Goal: Task Accomplishment & Management: Use online tool/utility

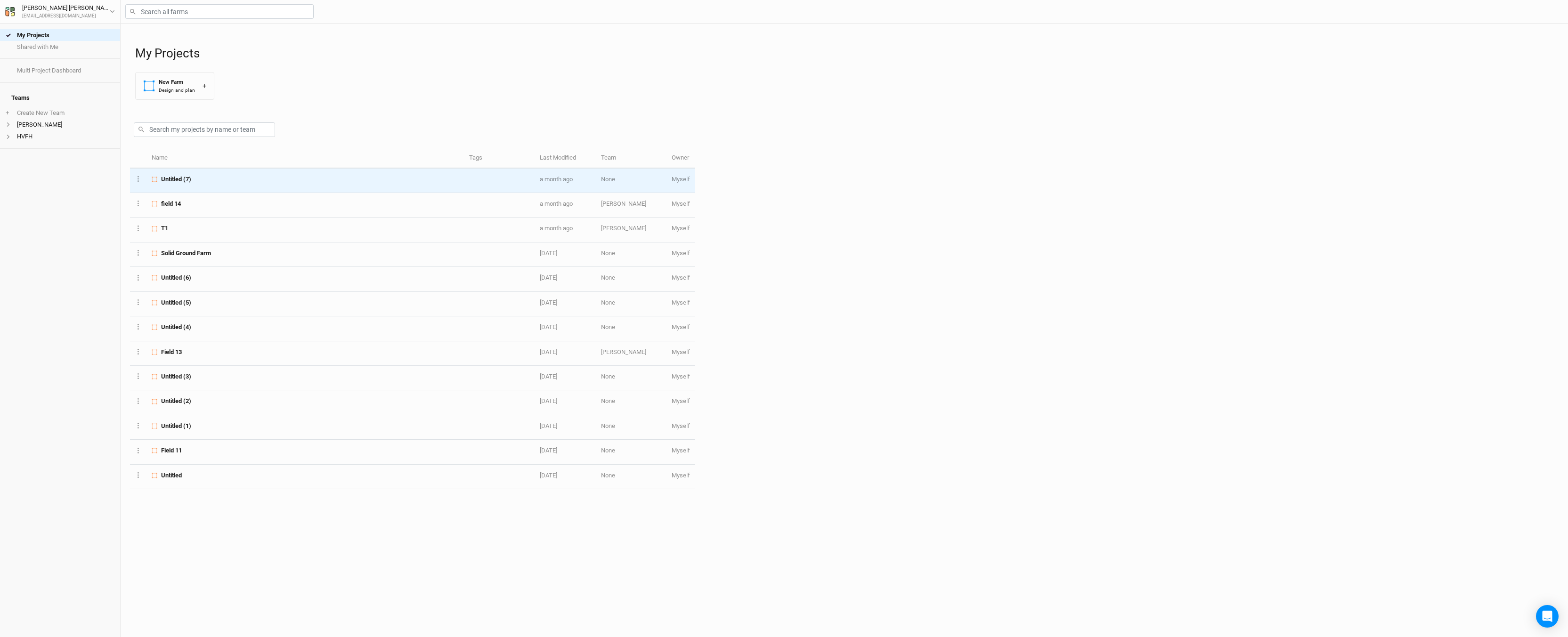
click at [194, 173] on td "Untitled (7)" at bounding box center [306, 181] width 318 height 25
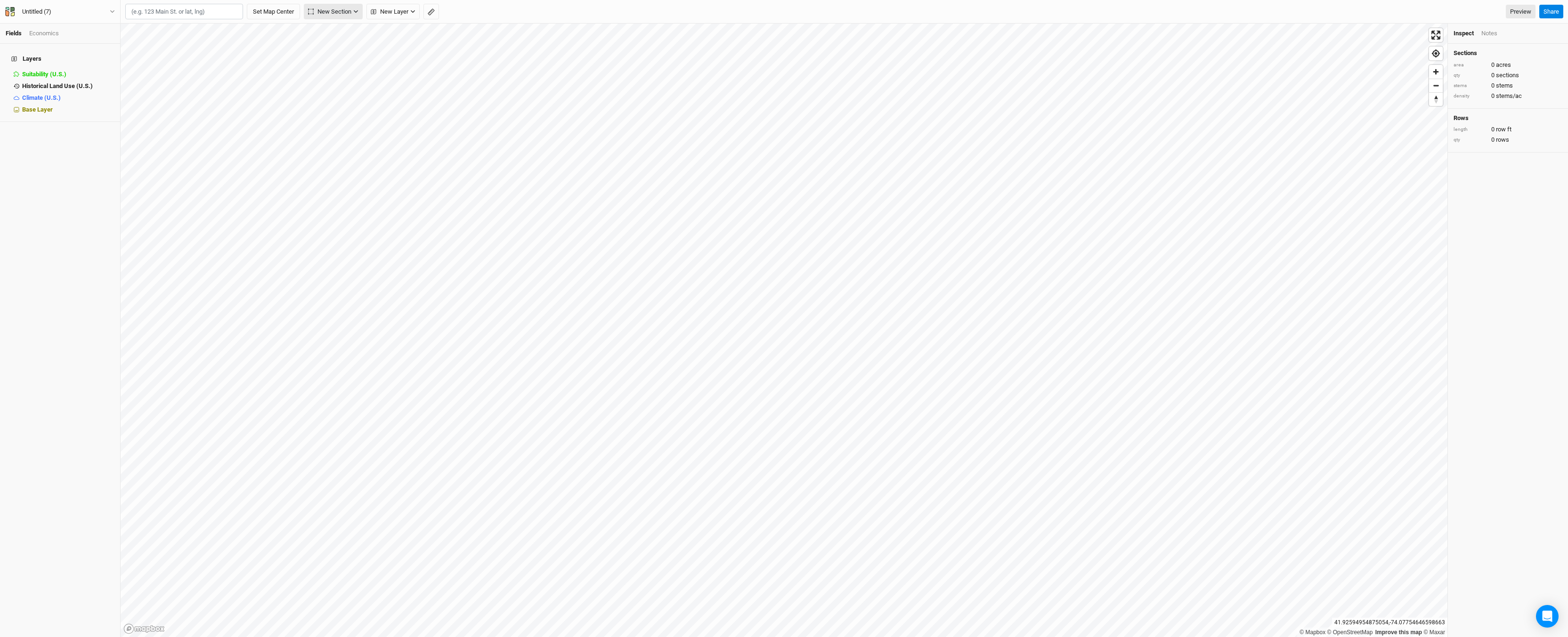
click at [338, 11] on span "New Section" at bounding box center [330, 11] width 43 height 9
click at [331, 32] on div "Grid" at bounding box center [332, 31] width 14 height 11
click at [1489, 30] on div "Inspect" at bounding box center [1496, 33] width 33 height 9
click at [1467, 32] on div "Design" at bounding box center [1463, 33] width 19 height 9
click at [1505, 138] on input "text" at bounding box center [1528, 137] width 69 height 11
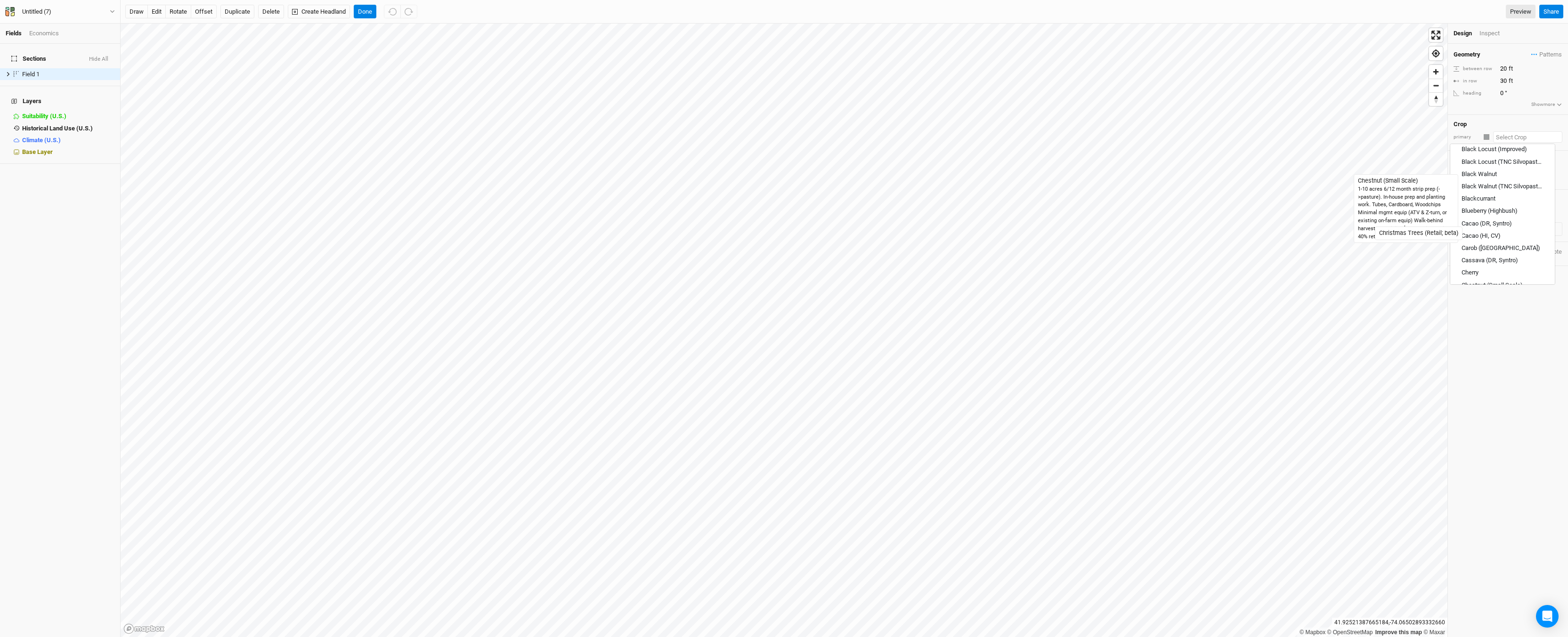
scroll to position [329, 0]
click at [1504, 187] on div "Chestnut (Small Scale)" at bounding box center [1492, 191] width 61 height 9
type input "Chestnut (Small Scale)"
type input "20"
click at [1501, 29] on div "Design Inspect" at bounding box center [1508, 33] width 120 height 21
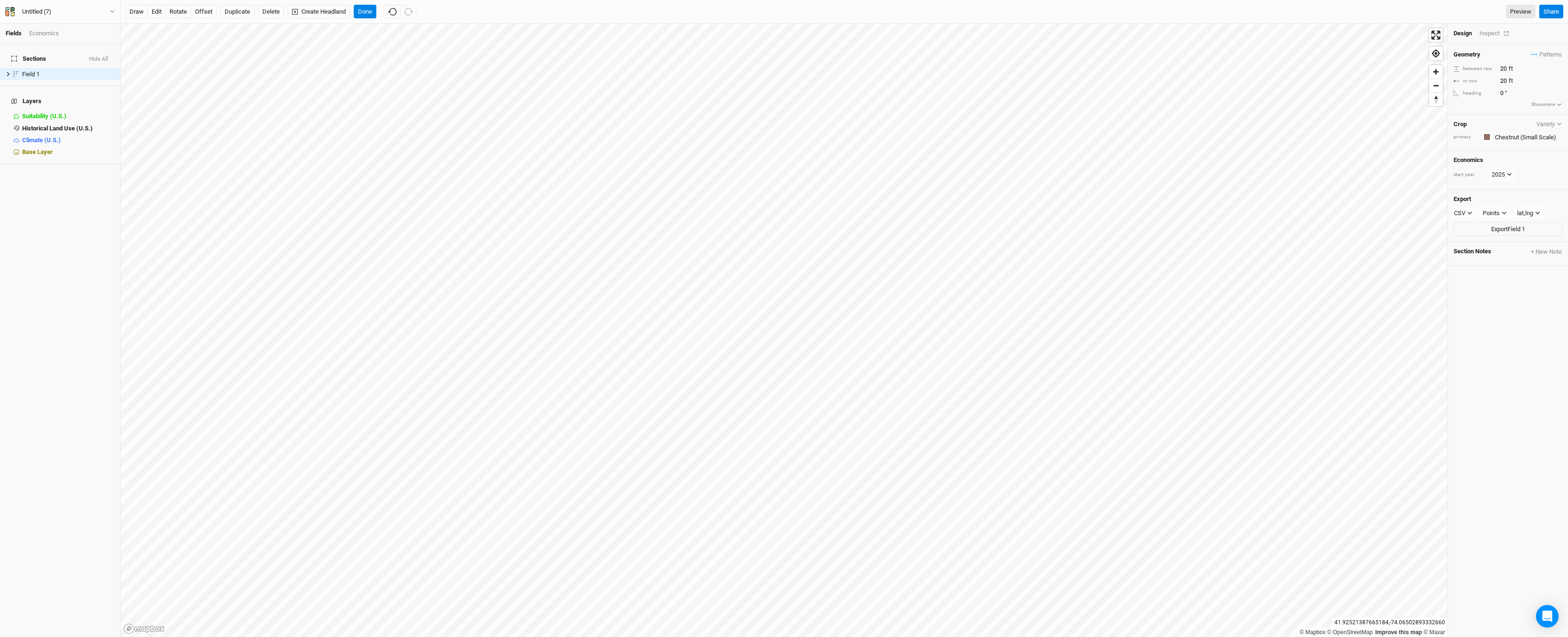
click at [1499, 32] on div "Inspect" at bounding box center [1496, 33] width 33 height 9
click at [1448, 33] on div "Design Inspect" at bounding box center [1508, 33] width 120 height 21
click at [1457, 33] on div "Design" at bounding box center [1463, 33] width 19 height 9
click at [1504, 68] on input "20" at bounding box center [1539, 69] width 82 height 11
type input "24"
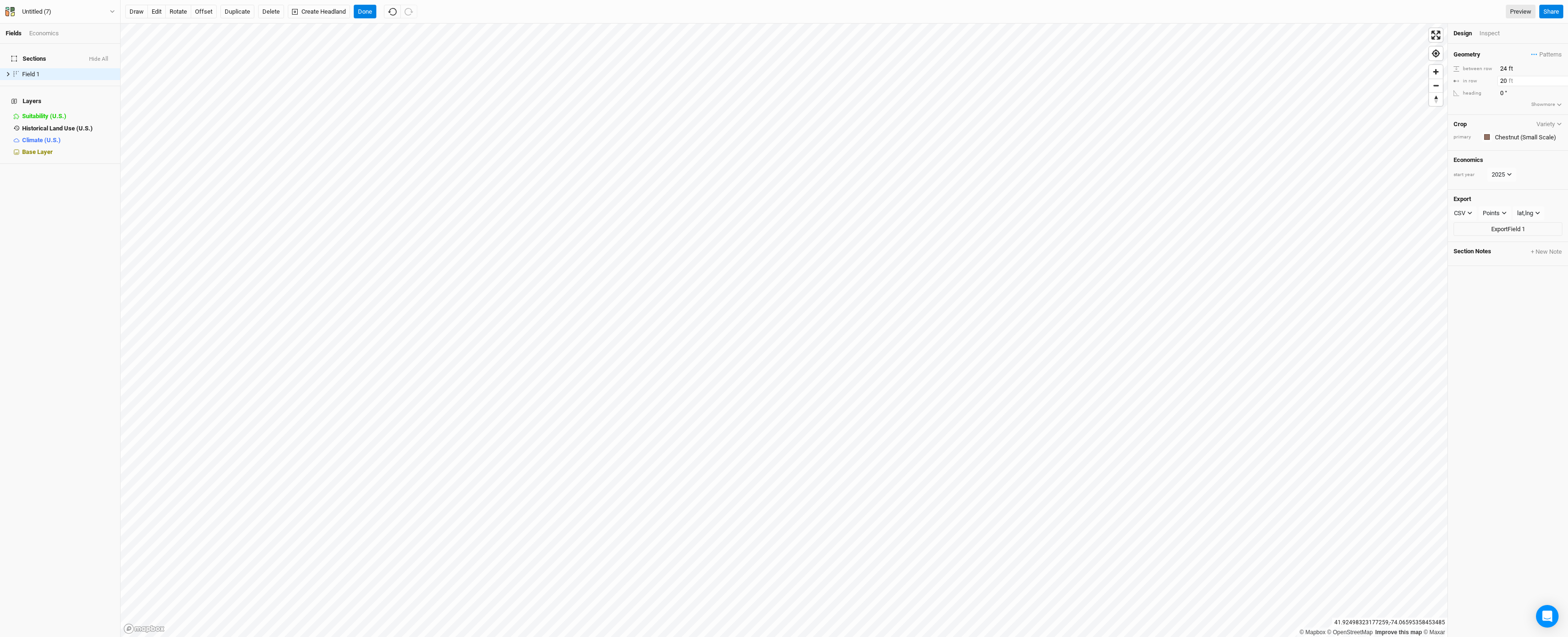
drag, startPoint x: 1503, startPoint y: 79, endPoint x: 1507, endPoint y: 84, distance: 6.4
click at [1507, 84] on input "20" at bounding box center [1539, 81] width 82 height 11
type input "24"
click at [1481, 33] on div "Inspect" at bounding box center [1496, 33] width 33 height 9
click at [1488, 36] on div "Inspect" at bounding box center [1496, 33] width 33 height 9
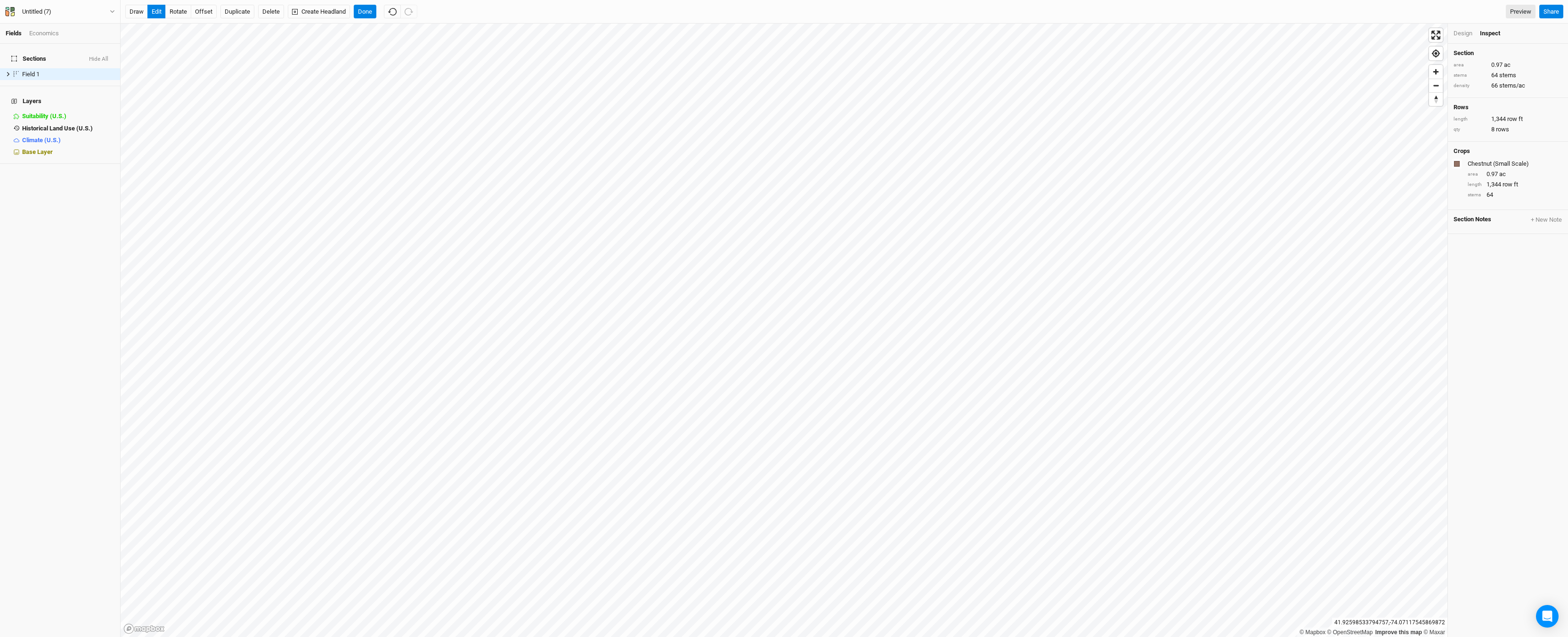
click at [1467, 33] on div "Design" at bounding box center [1463, 33] width 19 height 9
click at [1503, 69] on input "24" at bounding box center [1539, 69] width 82 height 11
click at [1502, 68] on input "24" at bounding box center [1539, 69] width 82 height 11
type input "20"
click at [1506, 79] on input "24" at bounding box center [1539, 81] width 82 height 11
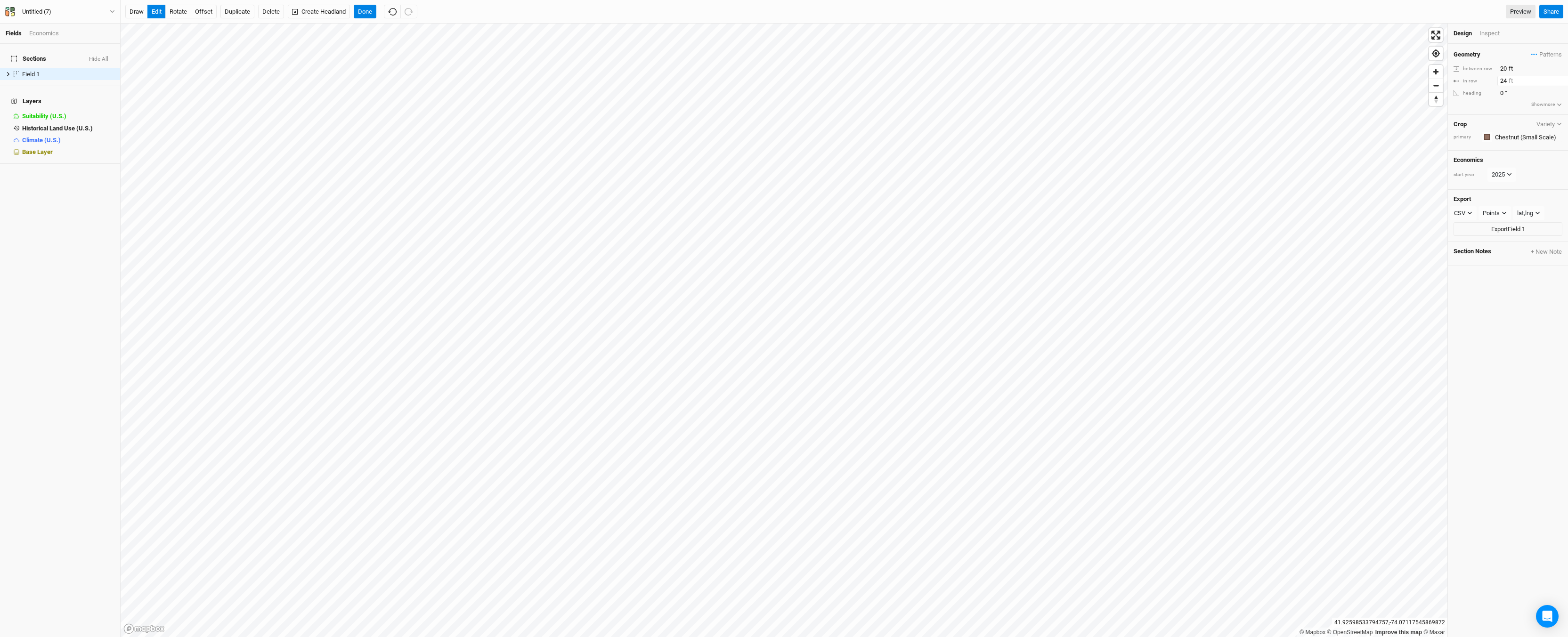
click at [1506, 79] on input "24" at bounding box center [1539, 81] width 82 height 11
click at [1505, 81] on input "24" at bounding box center [1539, 81] width 82 height 11
type input "5"
type input "20"
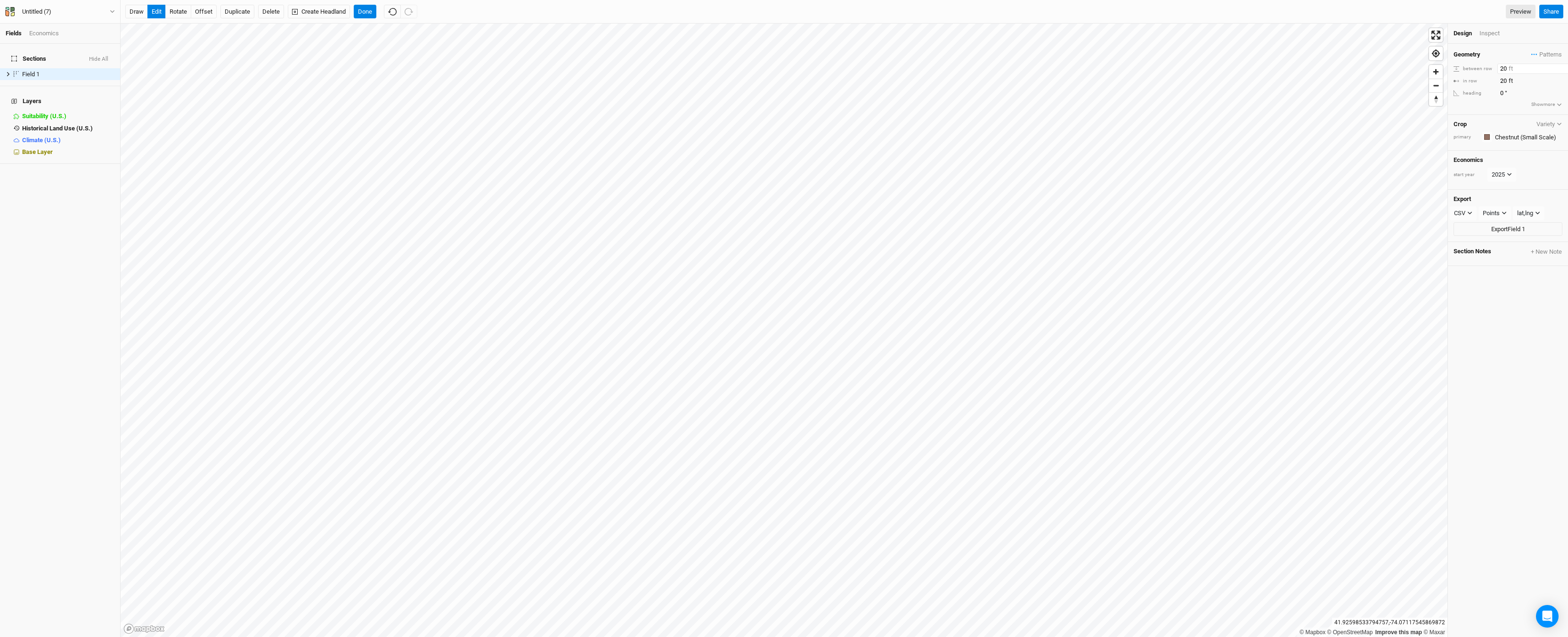
click at [1502, 66] on input "20" at bounding box center [1539, 69] width 82 height 11
type input "50"
click at [1496, 38] on div "Design Inspect" at bounding box center [1508, 33] width 120 height 21
click at [1496, 33] on div "Inspect" at bounding box center [1496, 33] width 33 height 9
